Goal: Task Accomplishment & Management: Manage account settings

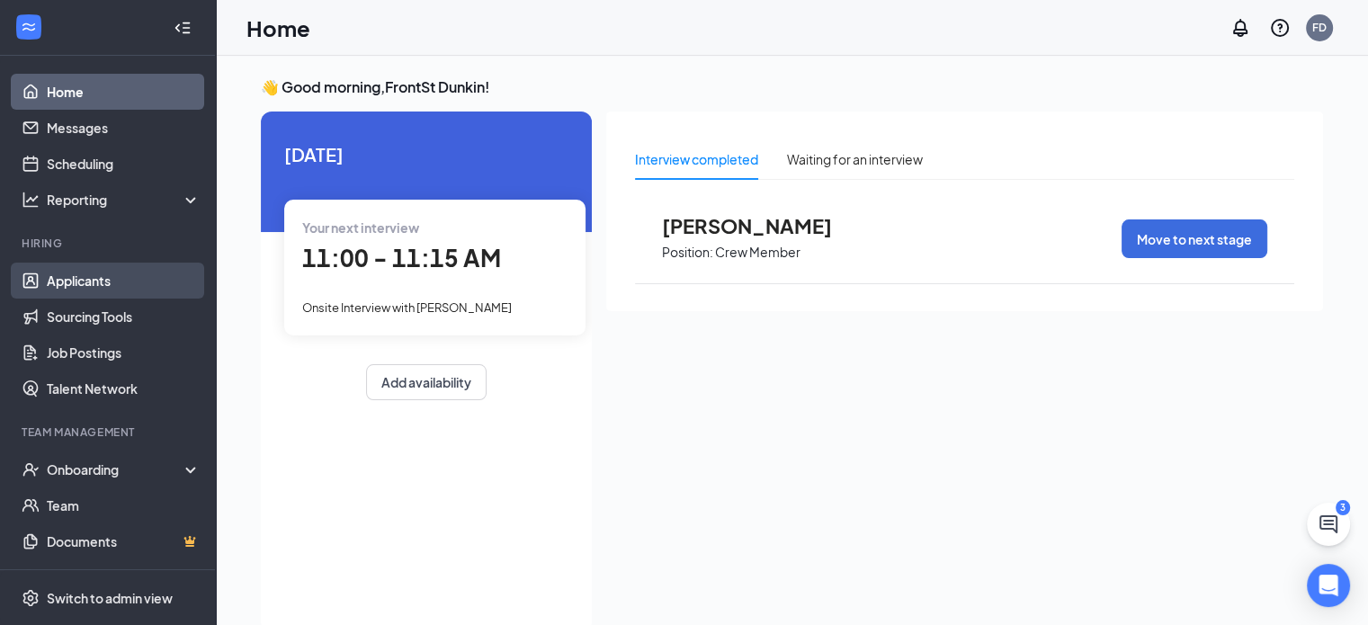
click at [91, 285] on link "Applicants" at bounding box center [124, 281] width 154 height 36
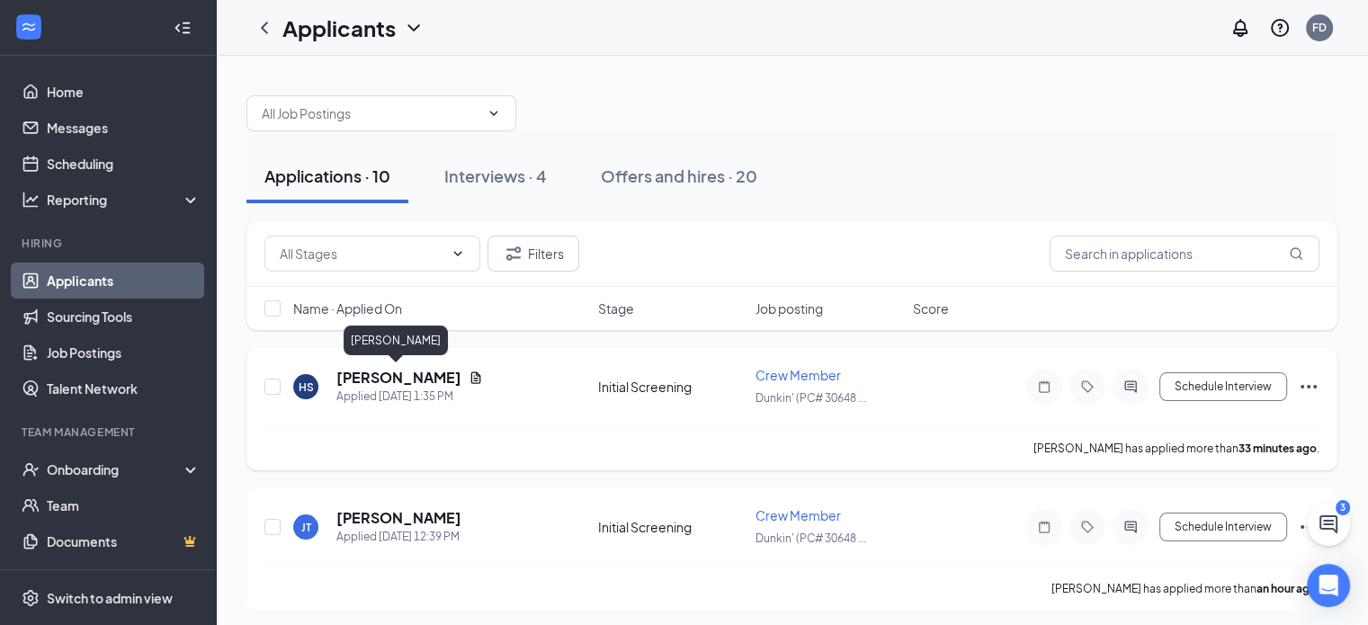
click at [363, 380] on h5 "[PERSON_NAME]" at bounding box center [398, 378] width 125 height 20
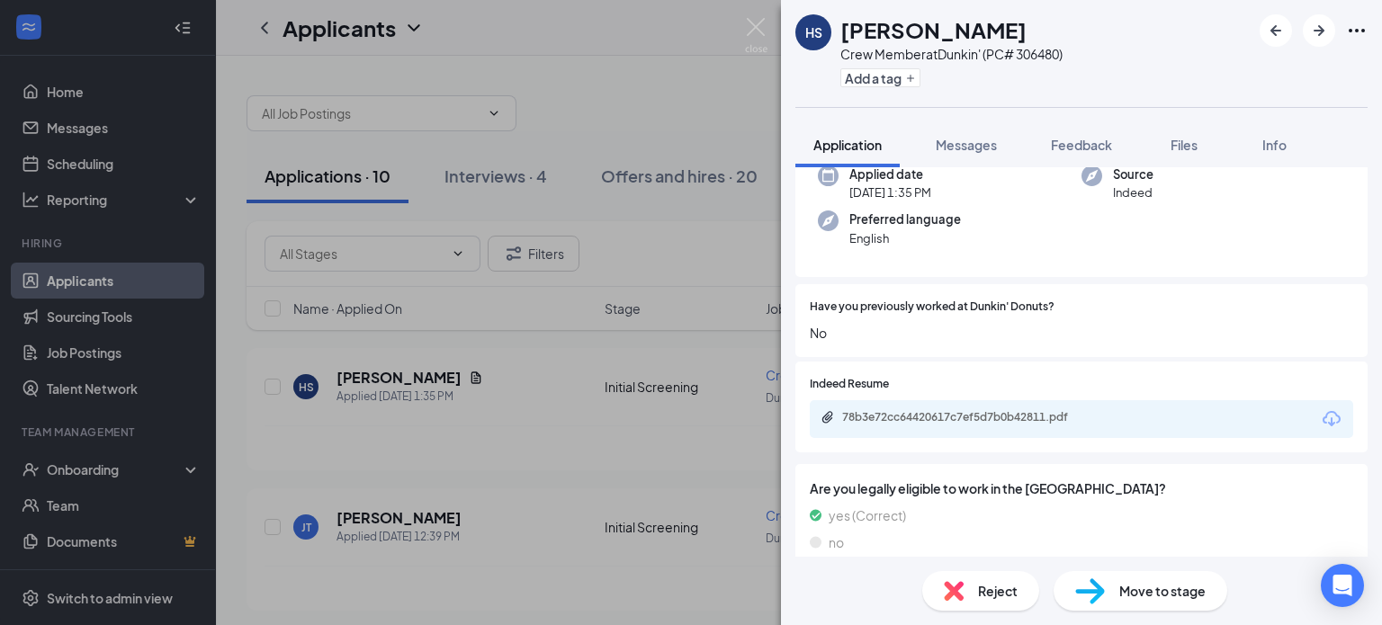
scroll to position [180, 0]
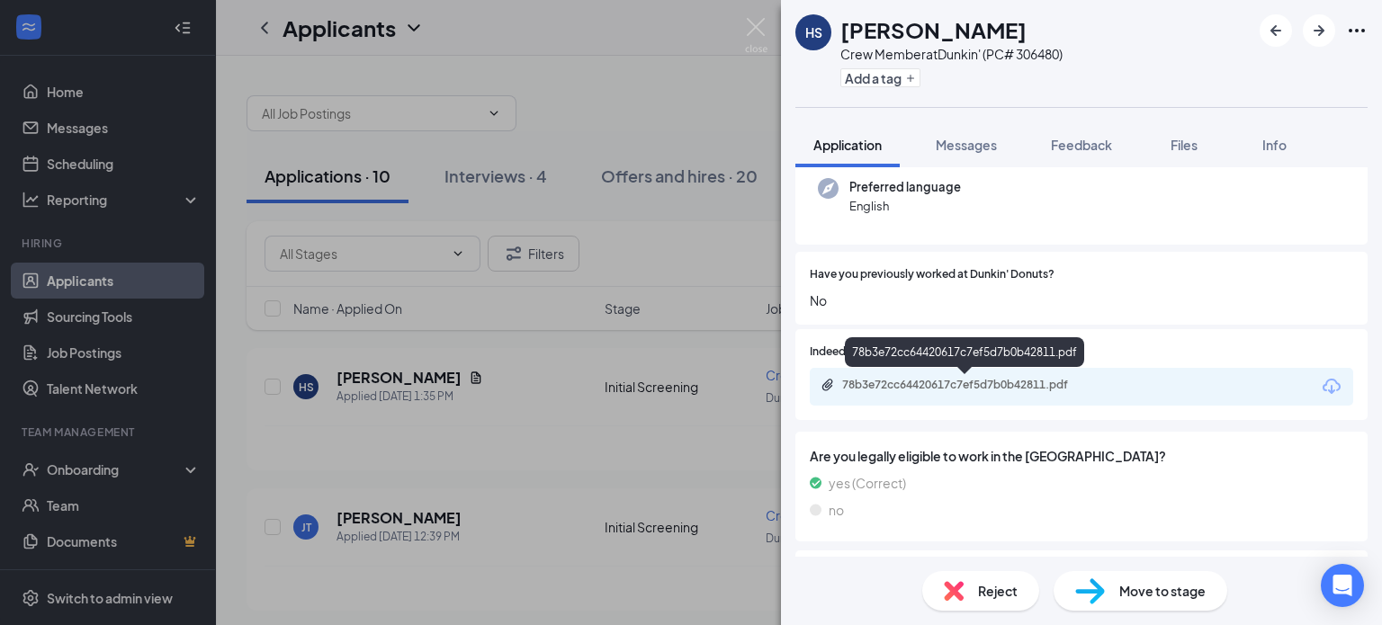
click at [901, 391] on div "78b3e72cc64420617c7ef5d7b0b42811.pdf" at bounding box center [968, 385] width 252 height 14
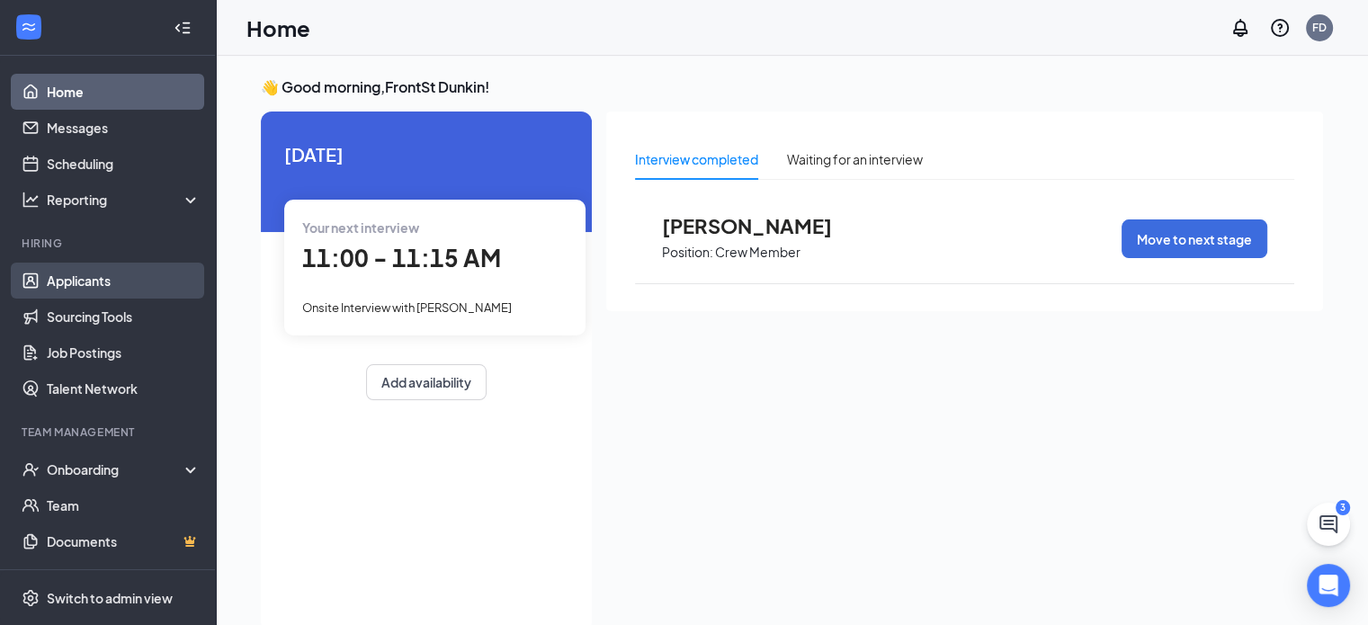
click at [69, 277] on link "Applicants" at bounding box center [124, 281] width 154 height 36
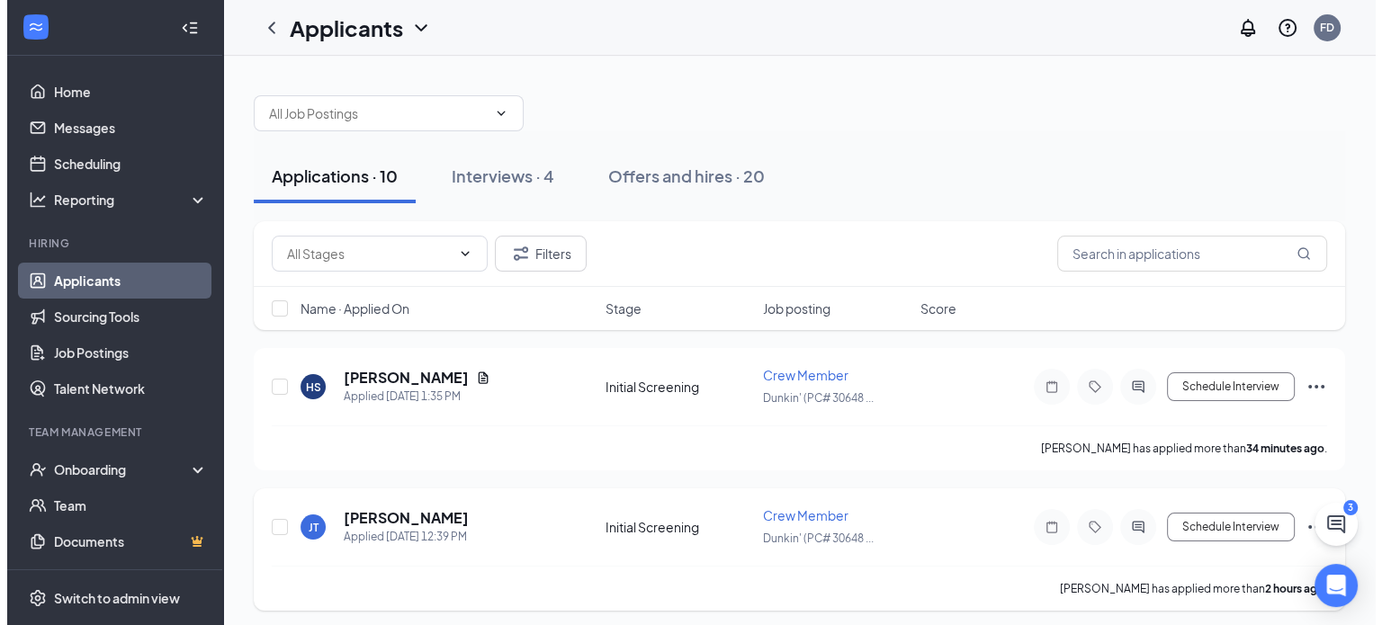
scroll to position [90, 0]
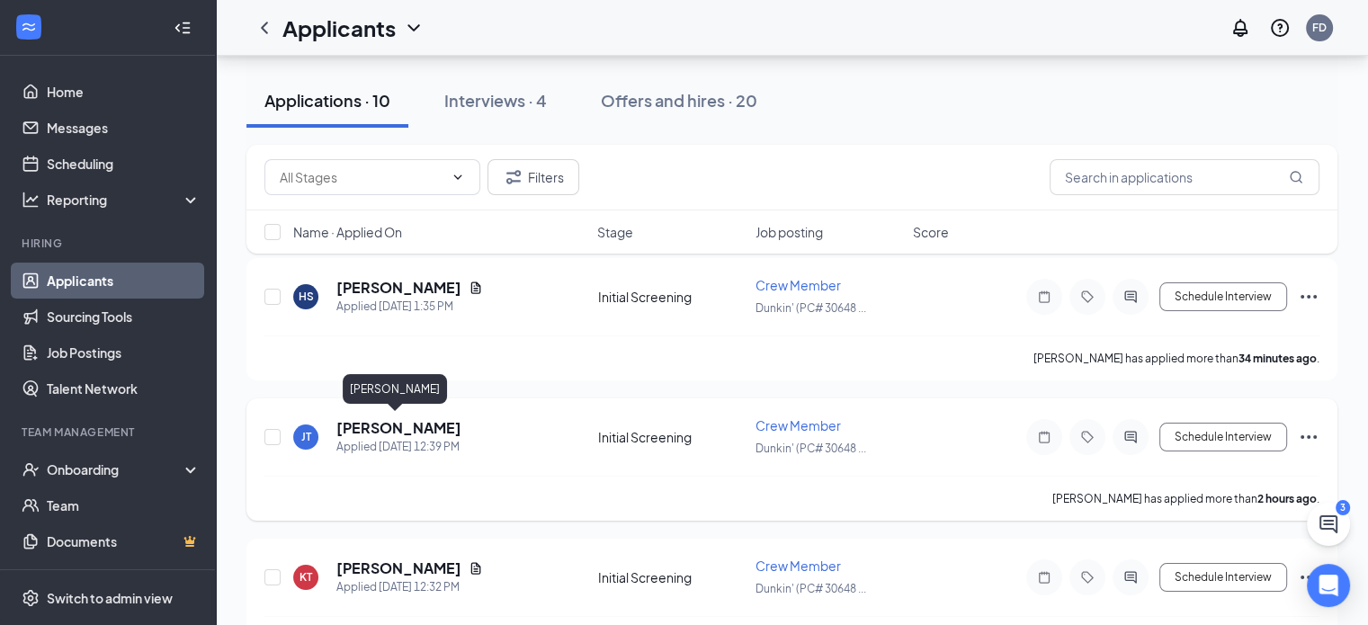
click at [369, 432] on h5 "[PERSON_NAME]" at bounding box center [398, 428] width 125 height 20
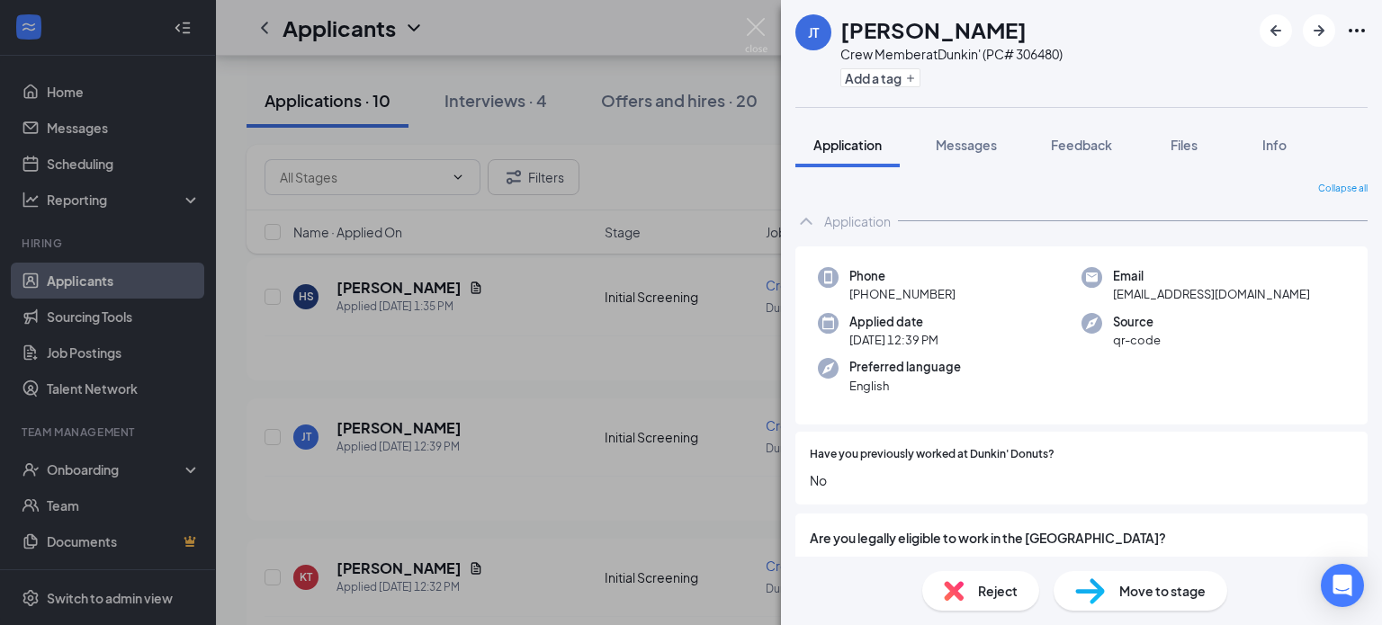
click at [675, 184] on div "[PERSON_NAME] Crew Member at Dunkin' (PC# 306480) Add a tag Application Message…" at bounding box center [691, 312] width 1382 height 625
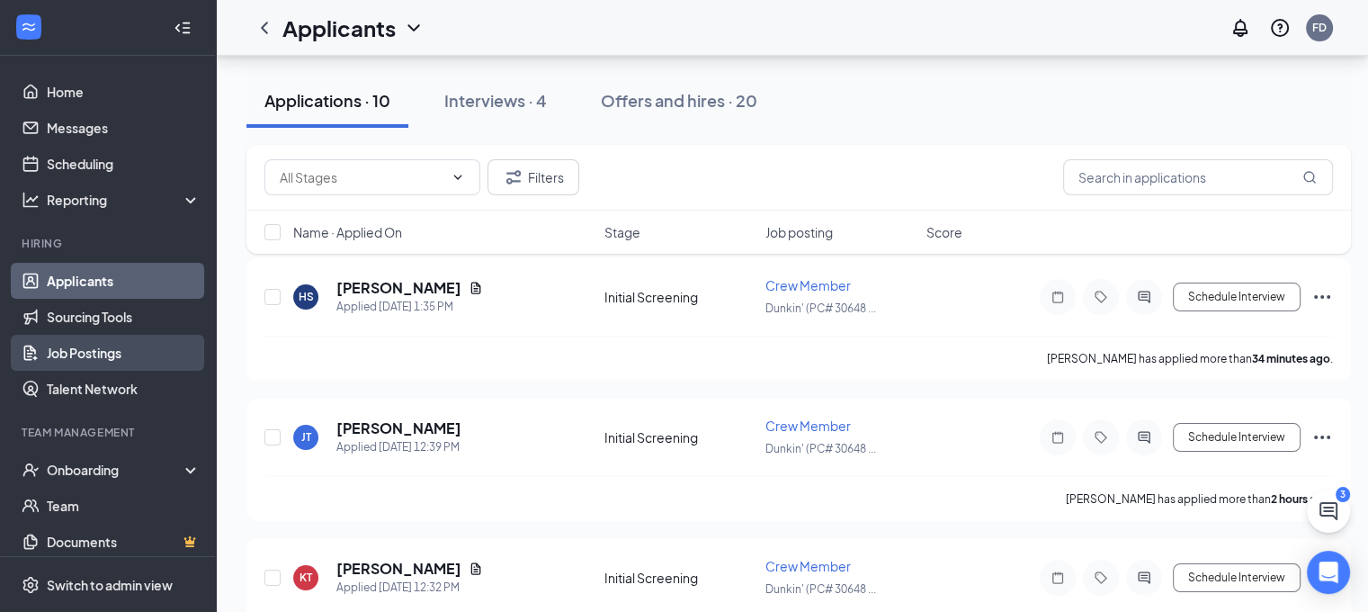
click at [78, 358] on link "Job Postings" at bounding box center [124, 353] width 154 height 36
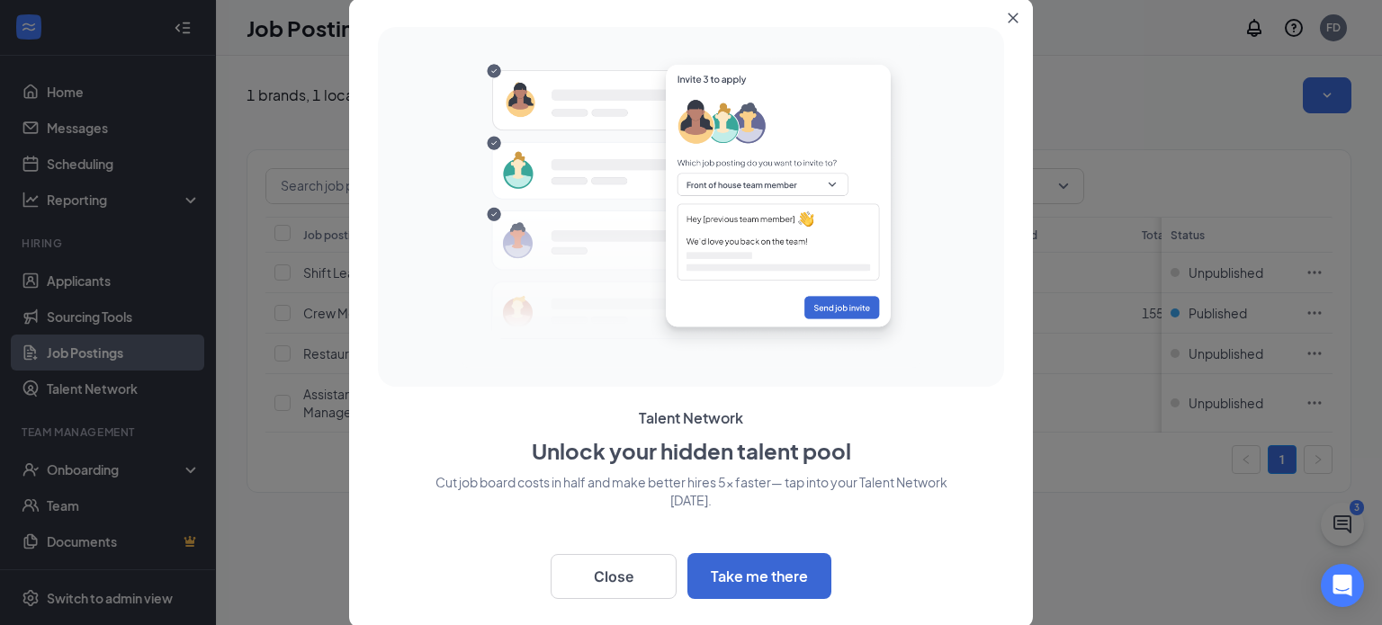
click at [1017, 13] on icon "Close" at bounding box center [1012, 18] width 11 height 11
